Goal: Navigation & Orientation: Find specific page/section

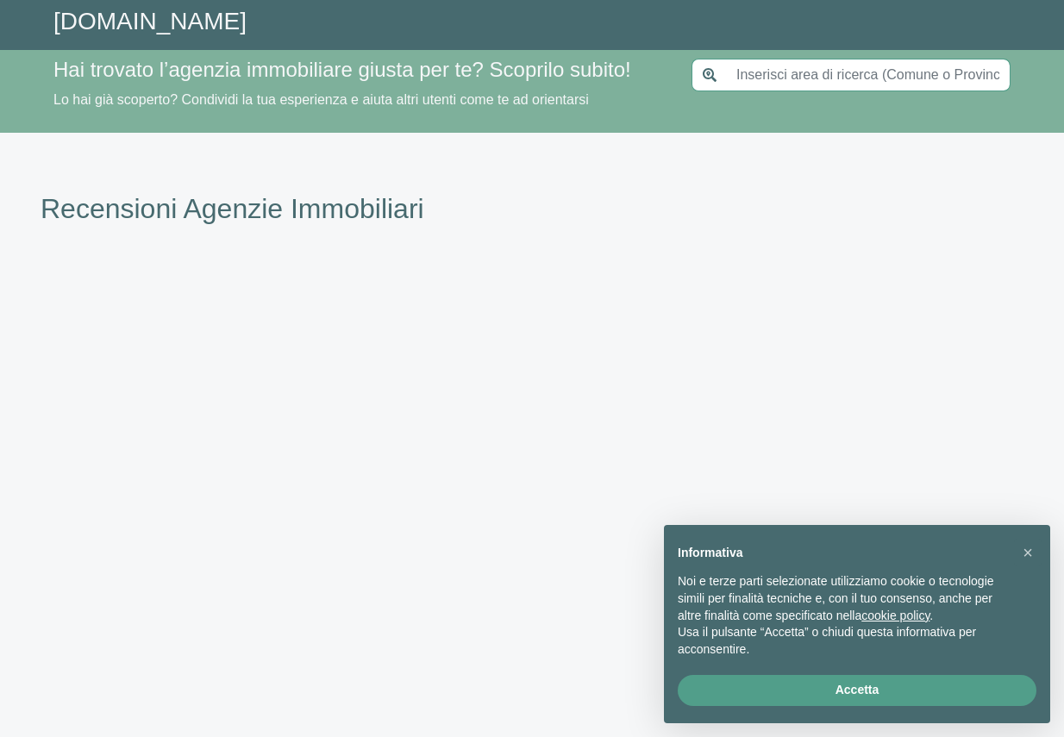
type input "[GEOGRAPHIC_DATA]"
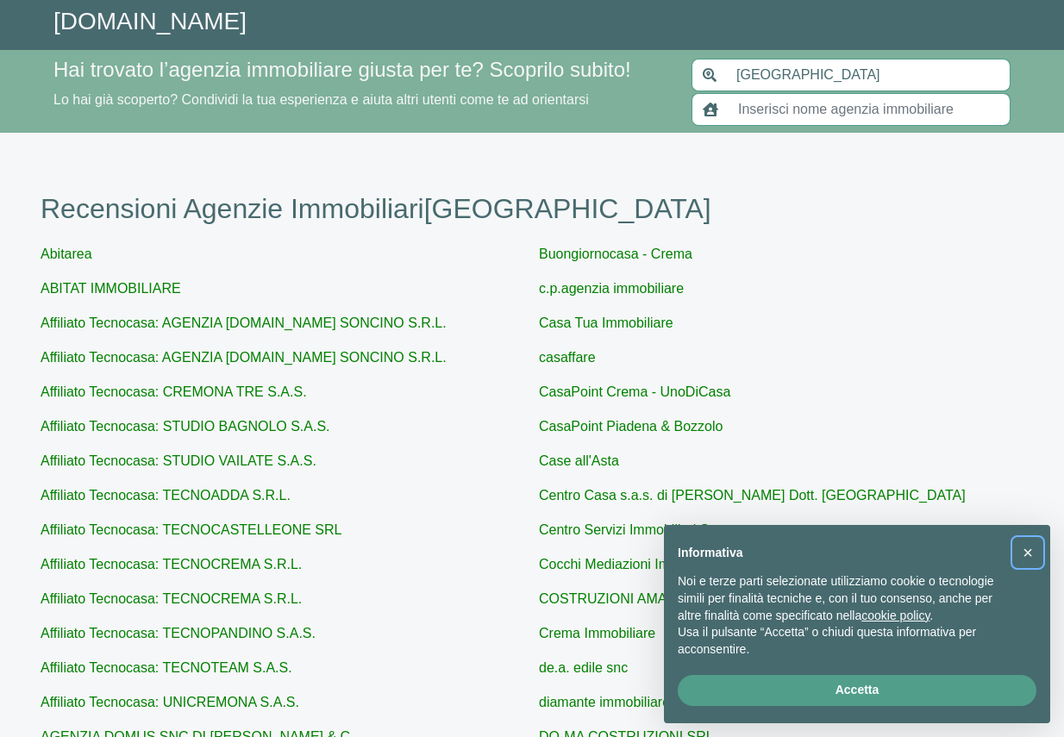
click at [1026, 549] on span "×" at bounding box center [1027, 552] width 10 height 19
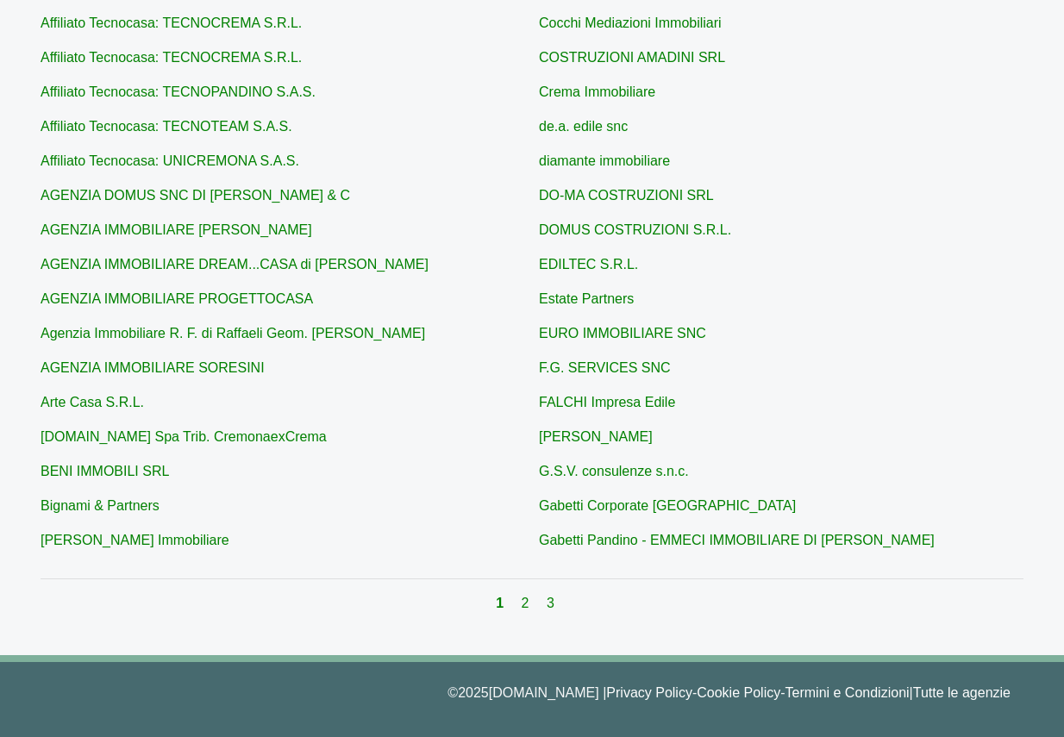
scroll to position [542, 0]
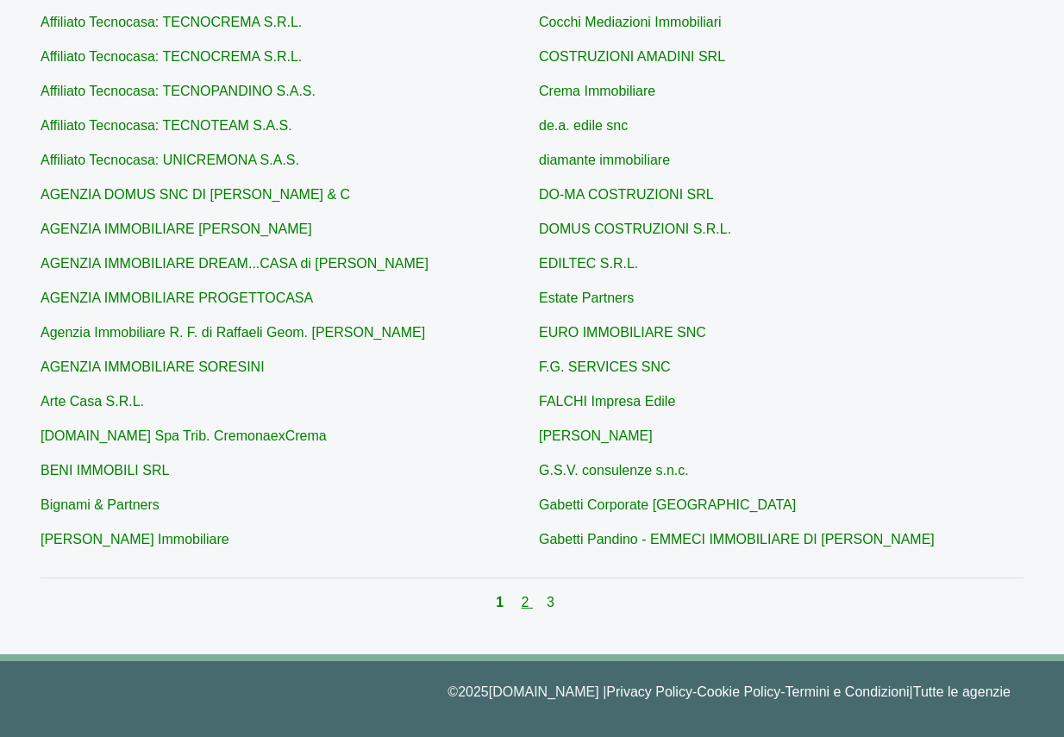
click at [525, 602] on link "2" at bounding box center [526, 602] width 11 height 15
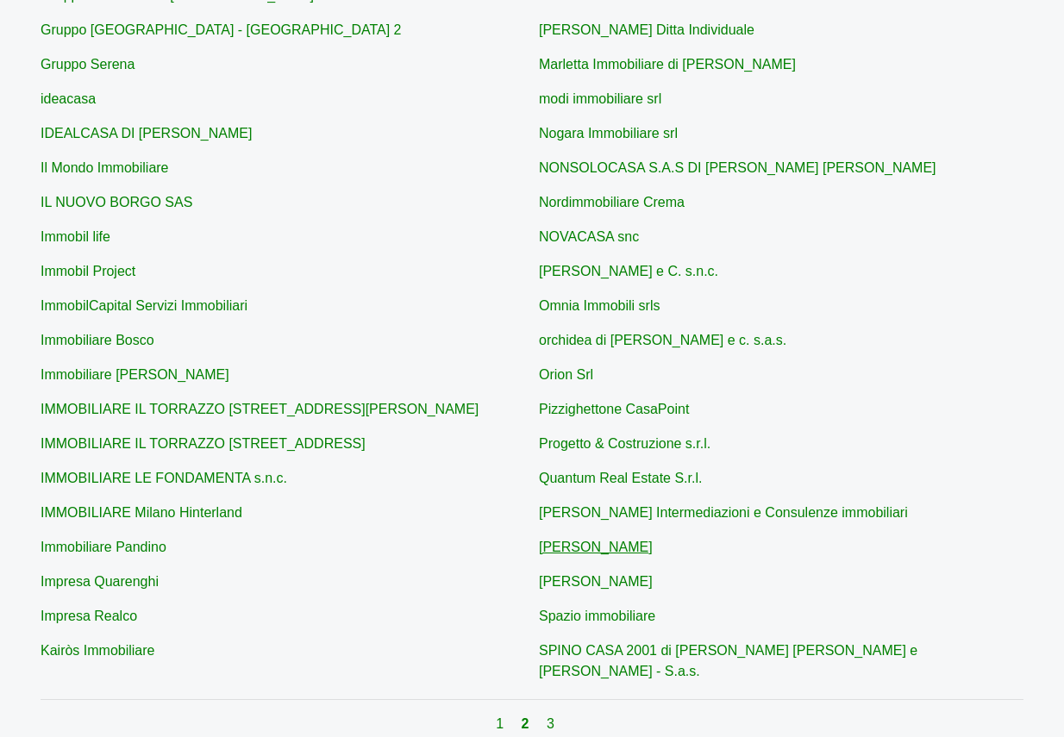
scroll to position [552, 0]
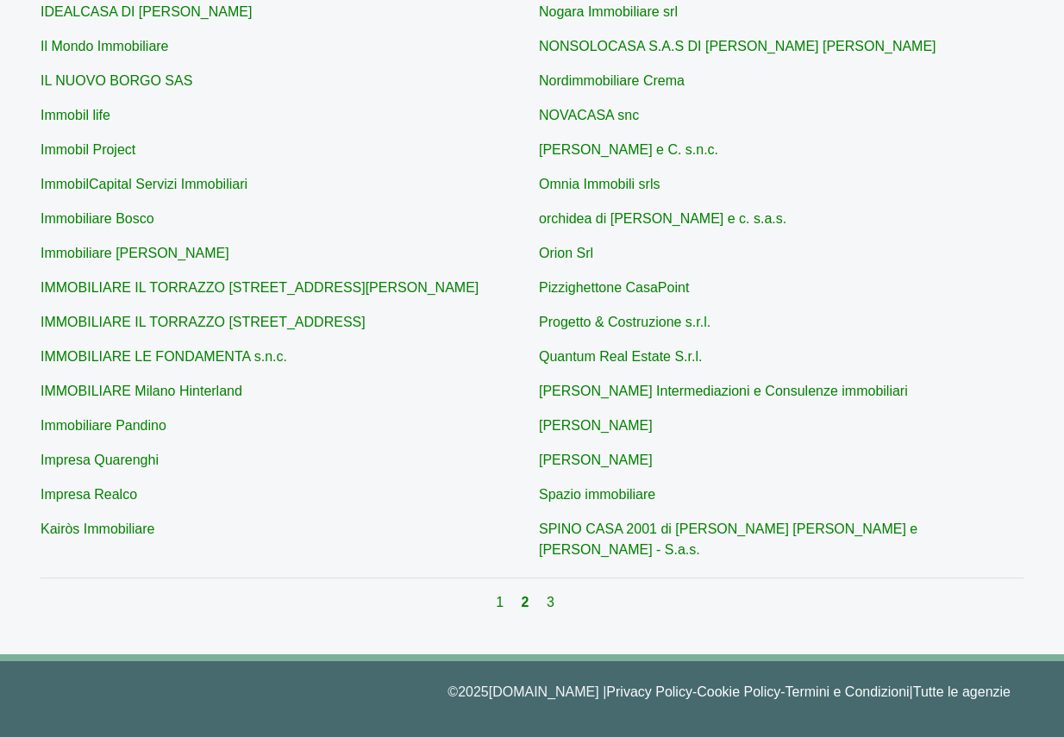
click at [546, 607] on div "1 2 3" at bounding box center [532, 602] width 983 height 21
click at [550, 607] on link "3" at bounding box center [550, 602] width 8 height 15
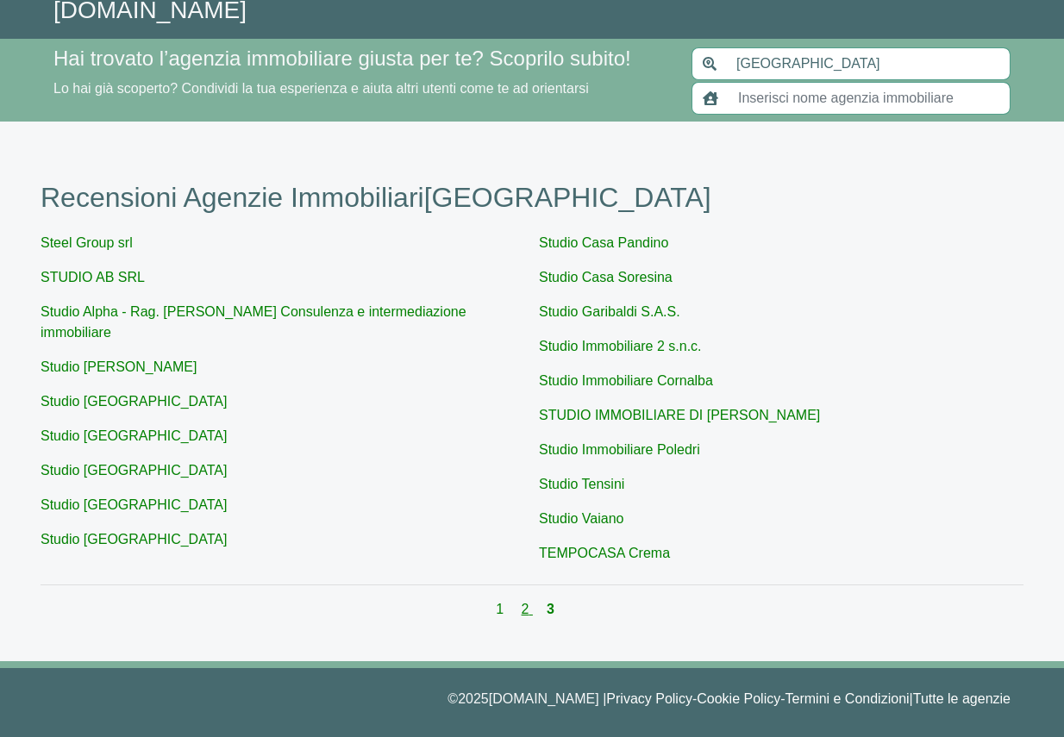
click at [522, 605] on link "2" at bounding box center [526, 609] width 11 height 15
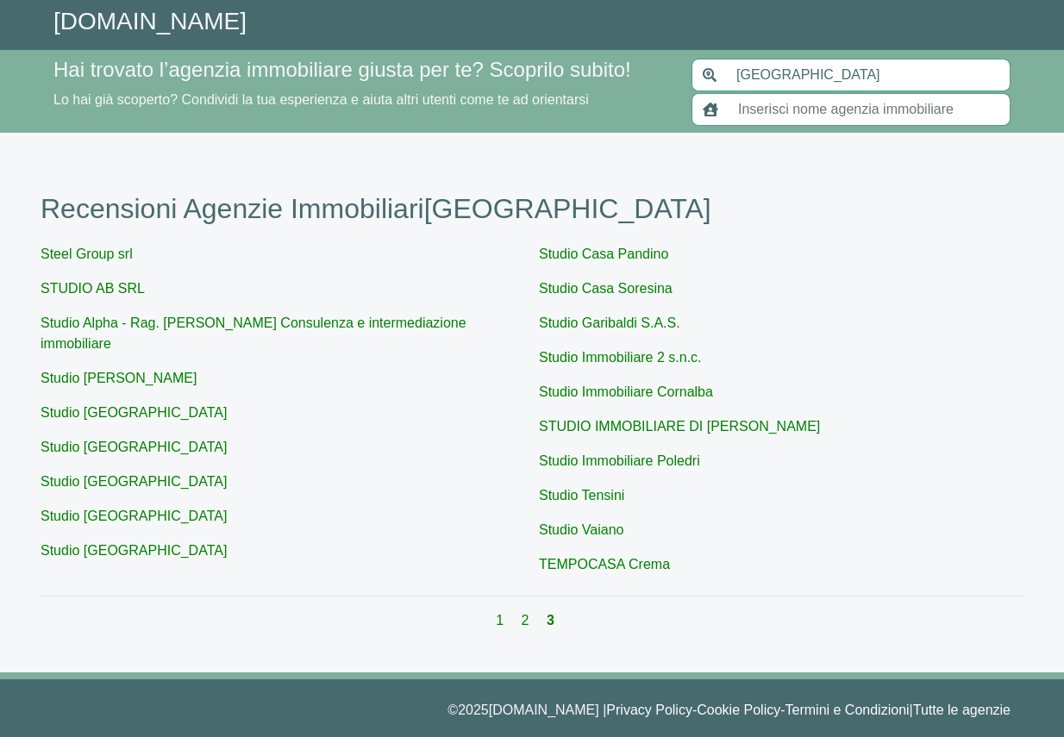
scroll to position [11, 0]
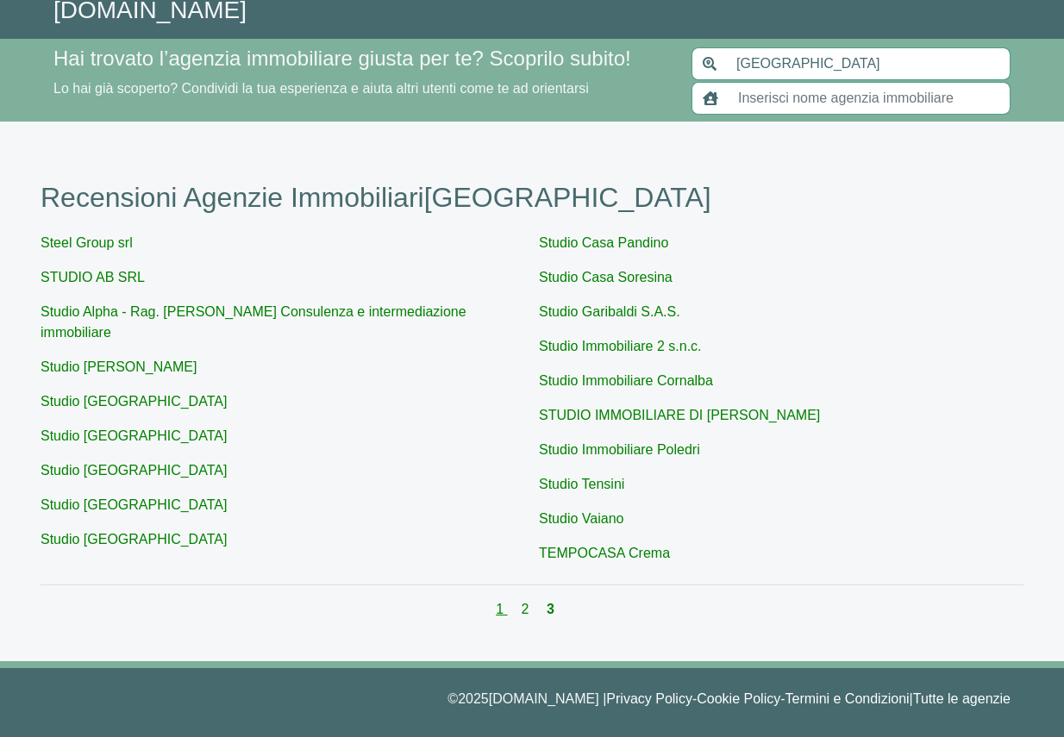
click at [498, 608] on link "1" at bounding box center [501, 609] width 11 height 15
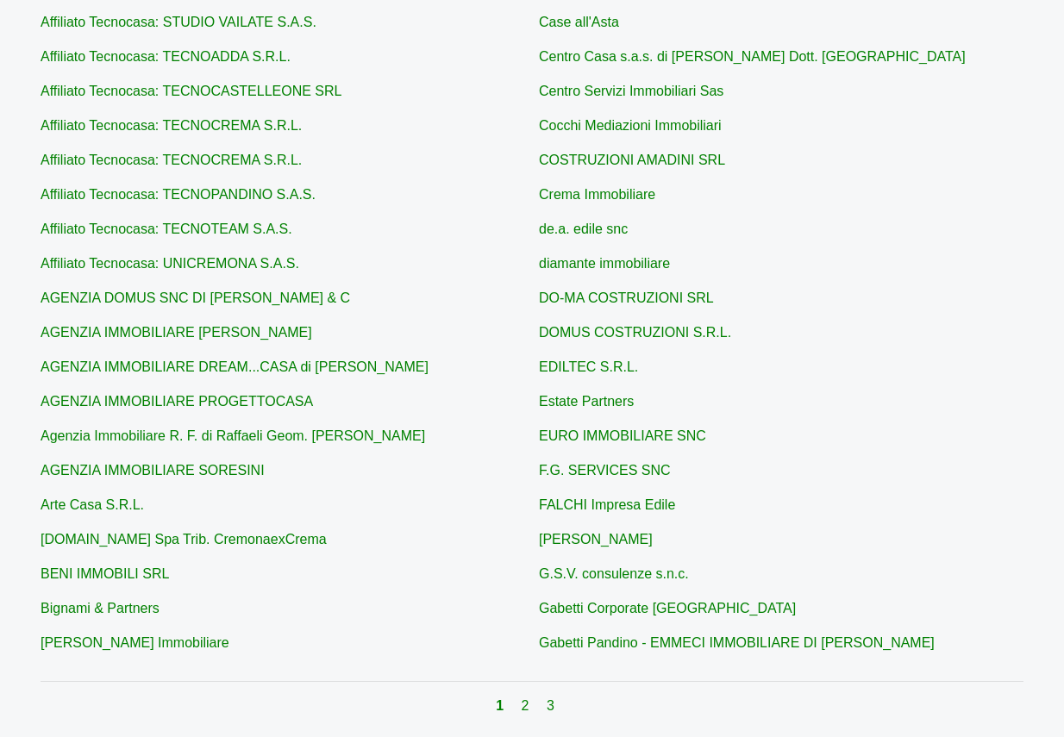
scroll to position [442, 0]
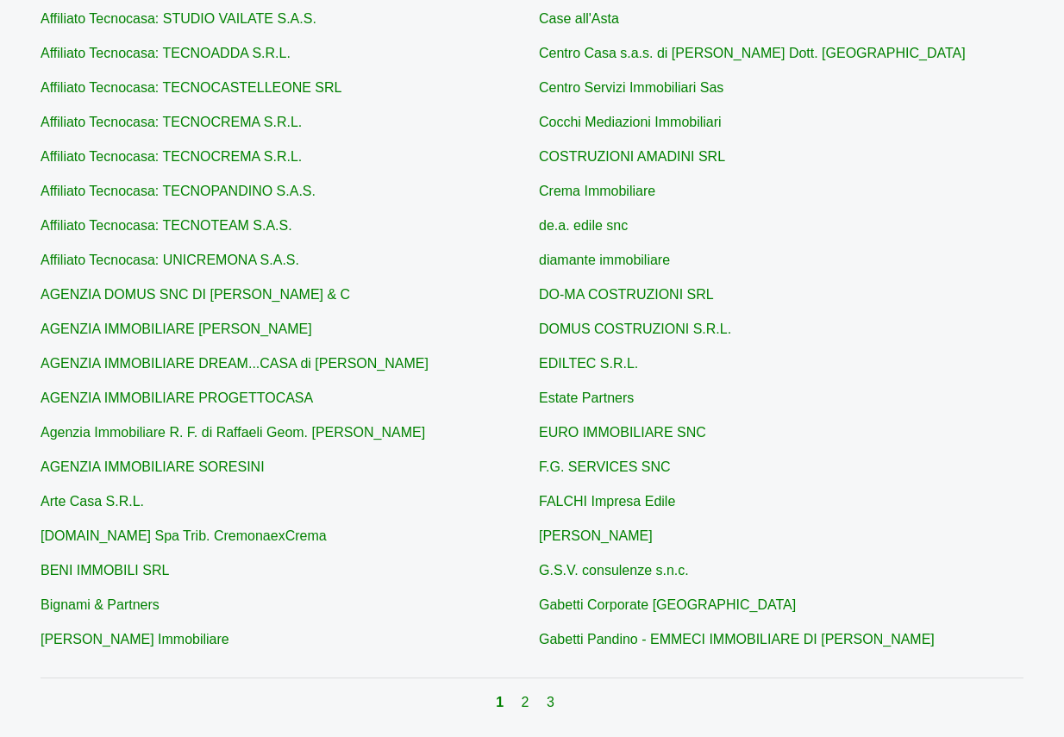
scroll to position [11, 0]
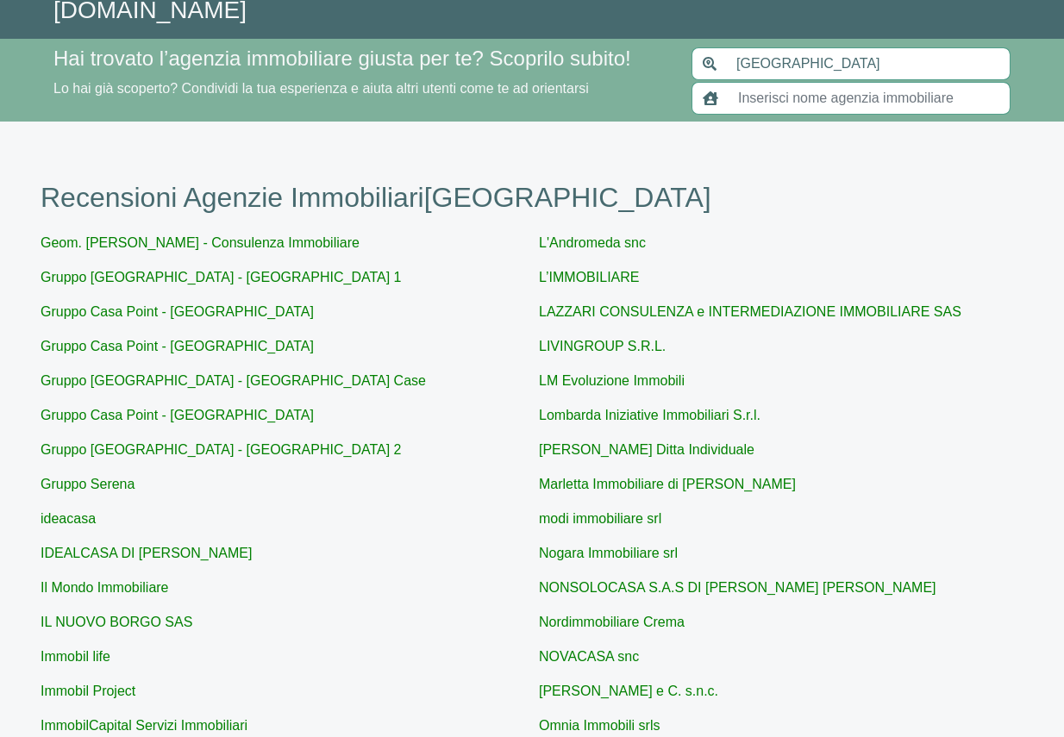
scroll to position [552, 0]
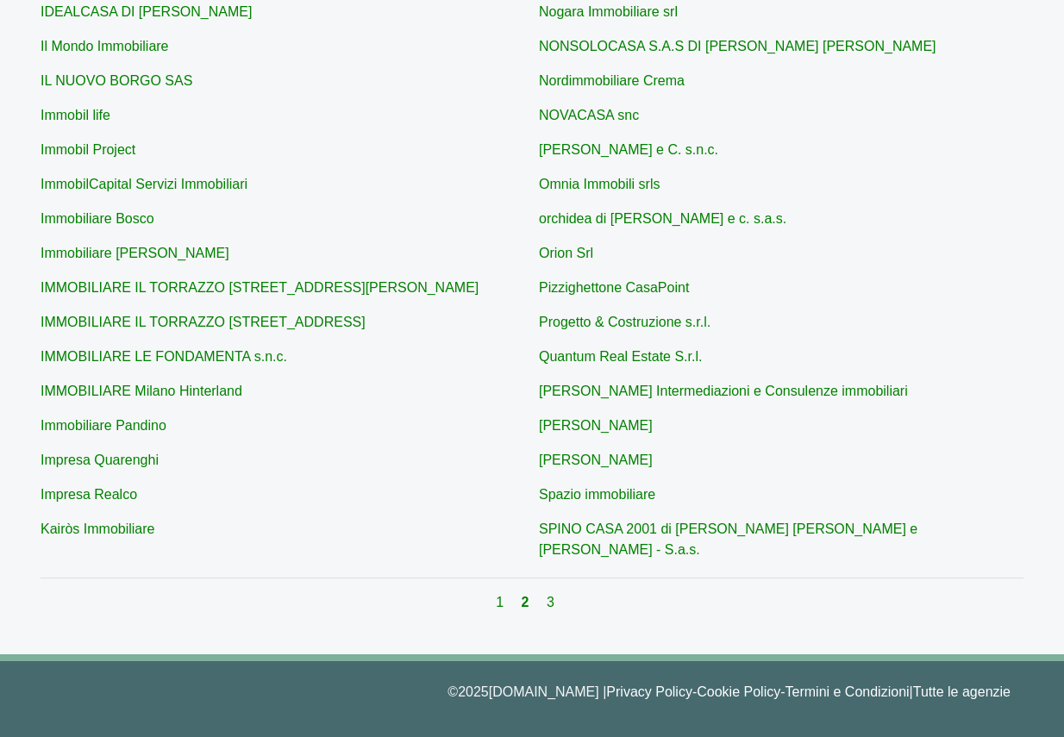
scroll to position [542, 0]
